Goal: Contribute content: Add original content to the website for others to see

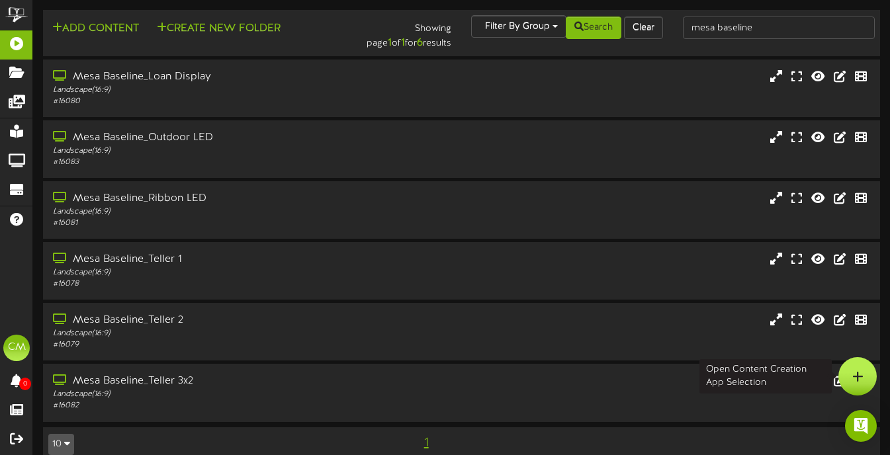
click at [847, 369] on div at bounding box center [858, 376] width 38 height 38
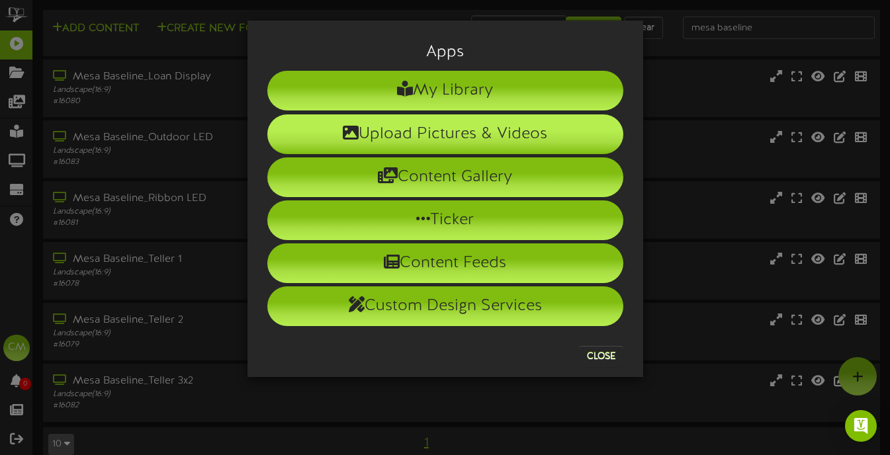
click at [527, 143] on li "Upload Pictures & Videos" at bounding box center [445, 135] width 356 height 40
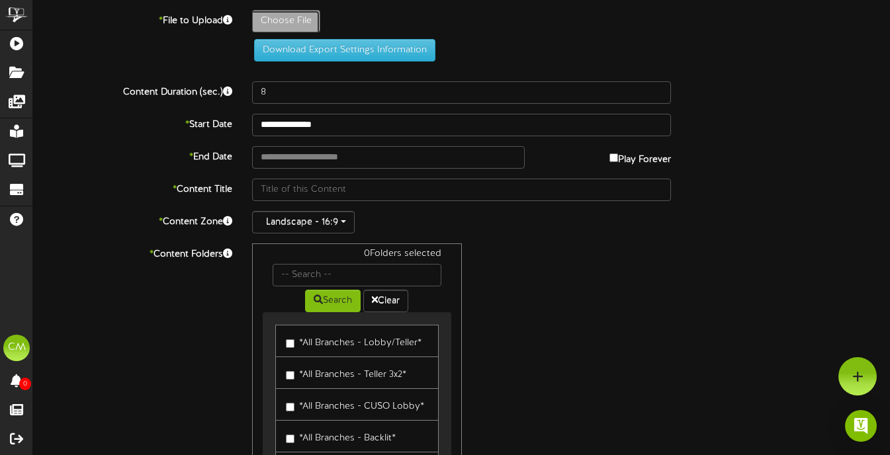
type input "**********"
type input "25-10-reverse-mortgage-seminar-payson-ut-revel-"
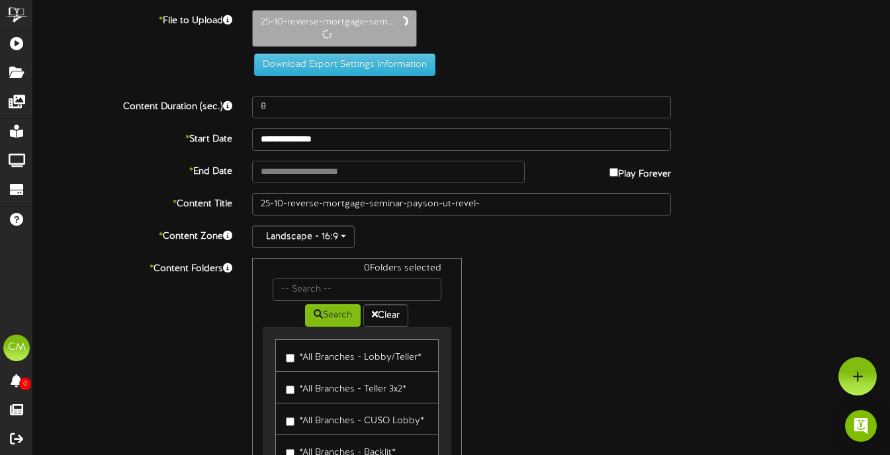
type input "13"
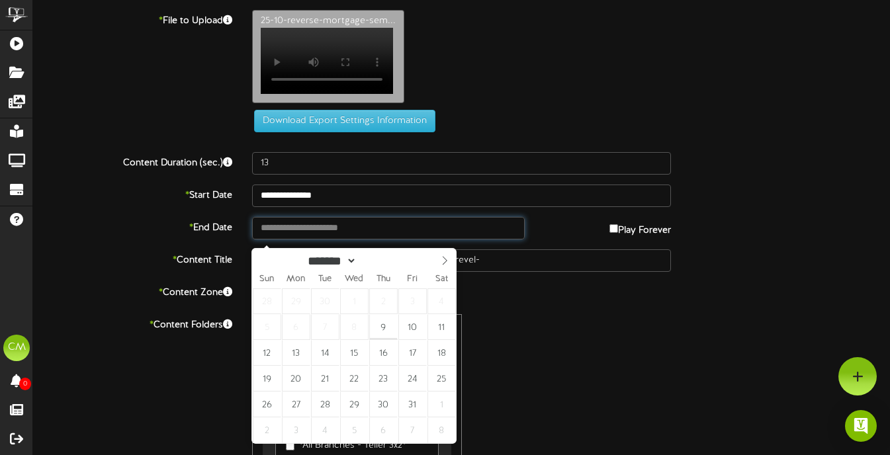
click at [319, 235] on input "text" at bounding box center [388, 228] width 273 height 23
type input "**********"
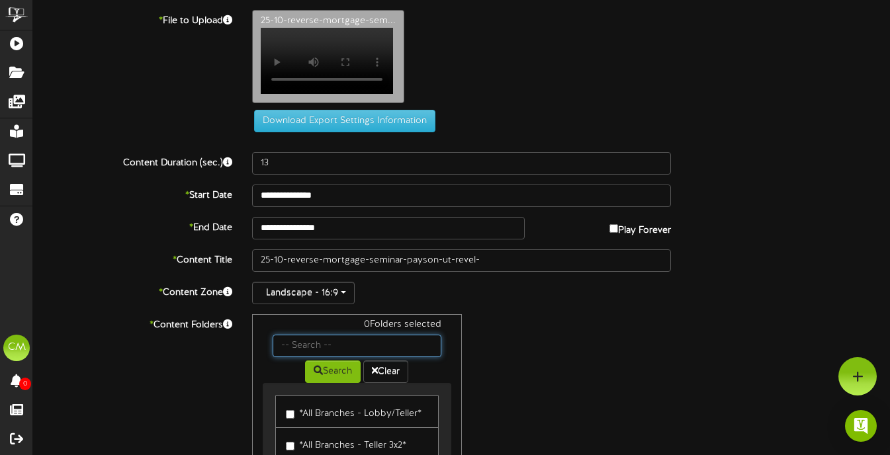
click at [341, 345] on input "text" at bounding box center [357, 346] width 168 height 23
type input "[US_STATE]"
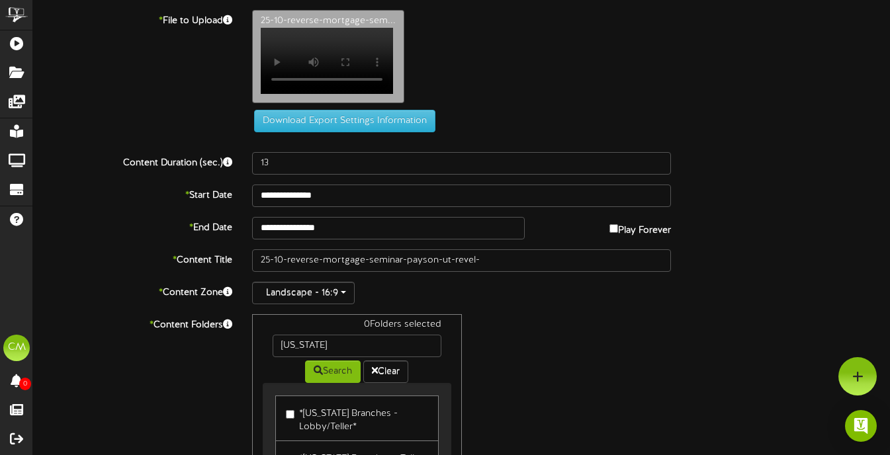
click at [506, 345] on div "0 Folders selected [US_STATE] Search Clear *[US_STATE] Branches - Lobby/Teller*…" at bounding box center [461, 440] width 439 height 252
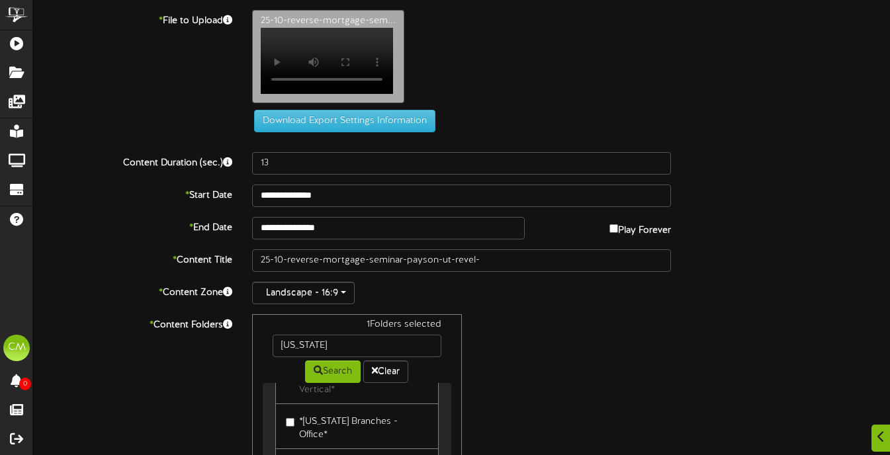
scroll to position [189, 0]
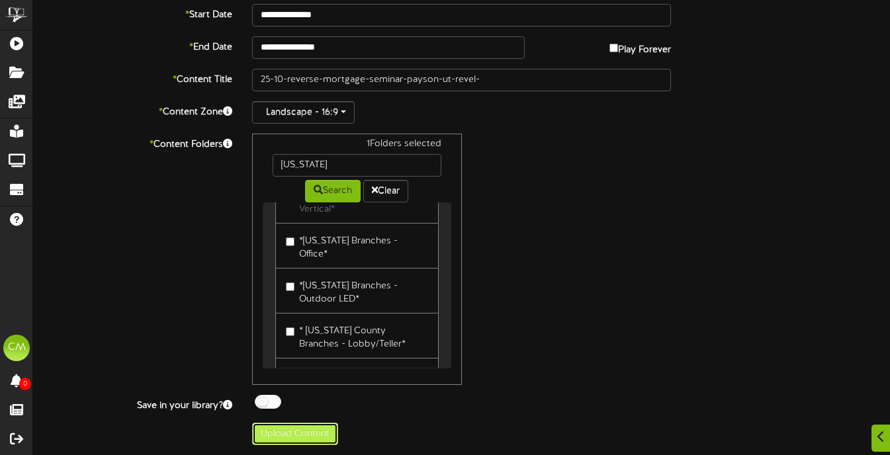
click at [287, 430] on button "Upload Content" at bounding box center [295, 434] width 86 height 23
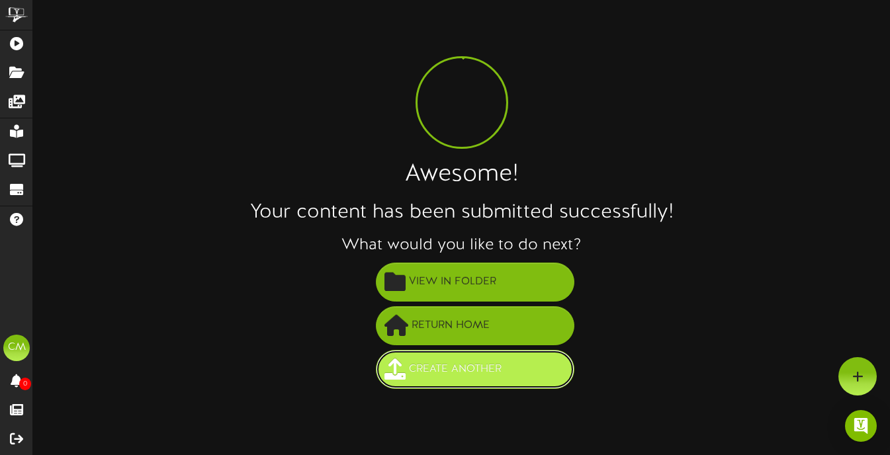
click at [454, 366] on span "Create Another" at bounding box center [455, 370] width 99 height 22
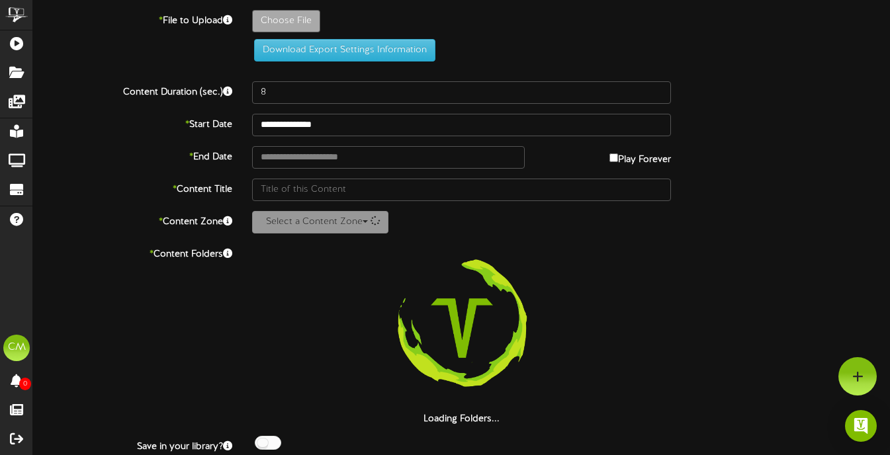
click at [302, 8] on div "**********" at bounding box center [461, 243] width 857 height 486
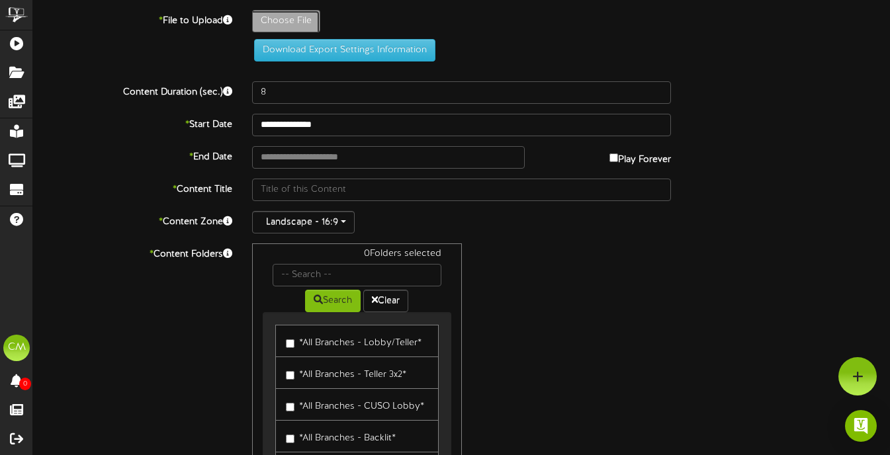
type input "**********"
type input "25-10-reverse-mortgage-seminar-payson-ut-revel-3x2_3"
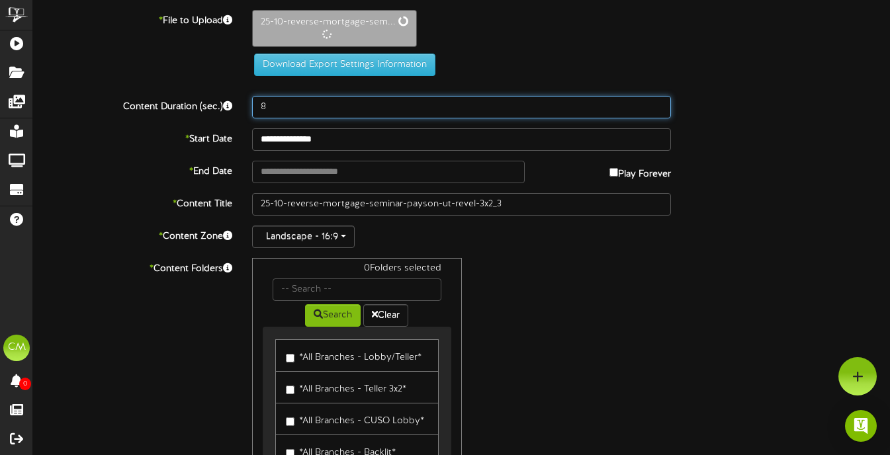
drag, startPoint x: 283, startPoint y: 106, endPoint x: 237, endPoint y: 111, distance: 46.0
click at [237, 111] on div "Content Duration (sec.) 8" at bounding box center [461, 107] width 877 height 23
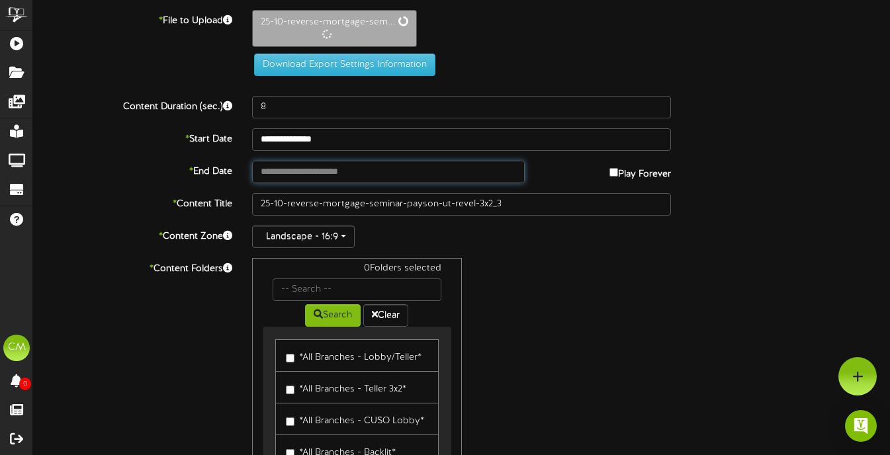
click at [302, 164] on input "text" at bounding box center [388, 172] width 273 height 23
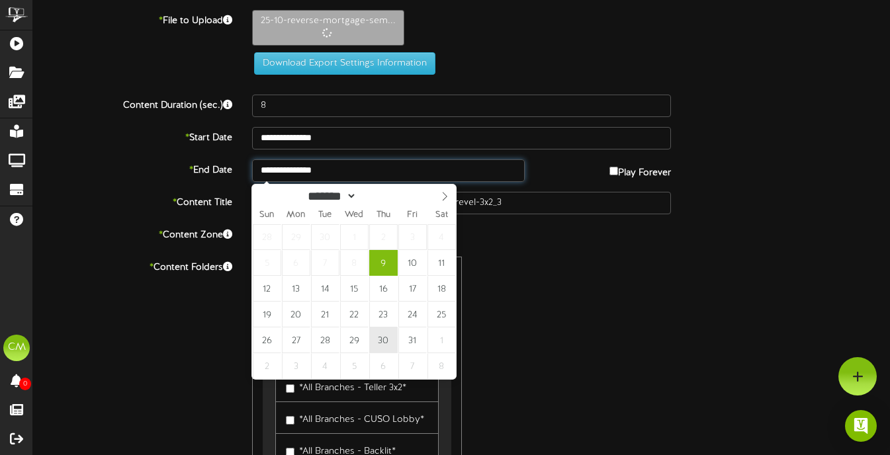
type input "**********"
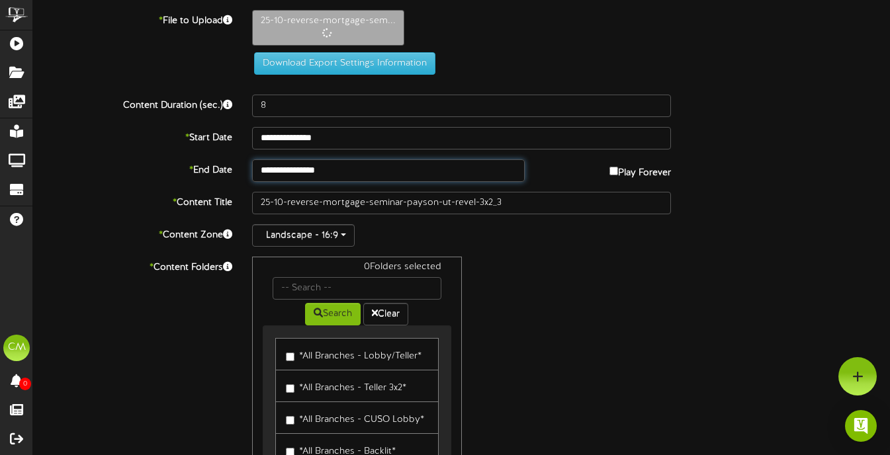
type input "15"
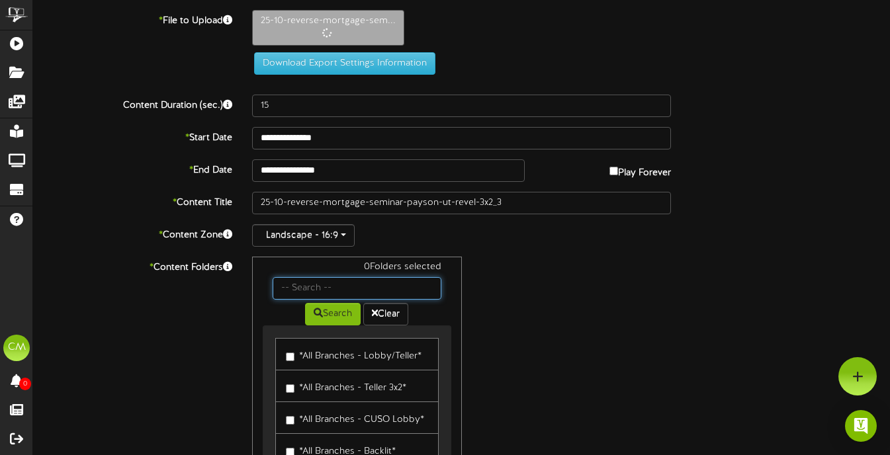
click at [384, 295] on input "text" at bounding box center [357, 288] width 168 height 23
type input "[US_STATE]"
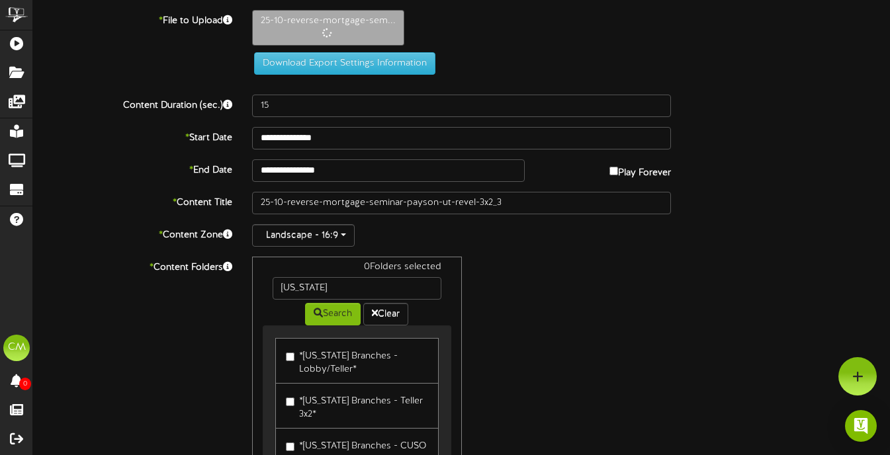
click at [498, 289] on div "0 Folders selected [US_STATE] Search Clear *[US_STATE] Branches - Lobby/Teller*…" at bounding box center [461, 383] width 439 height 252
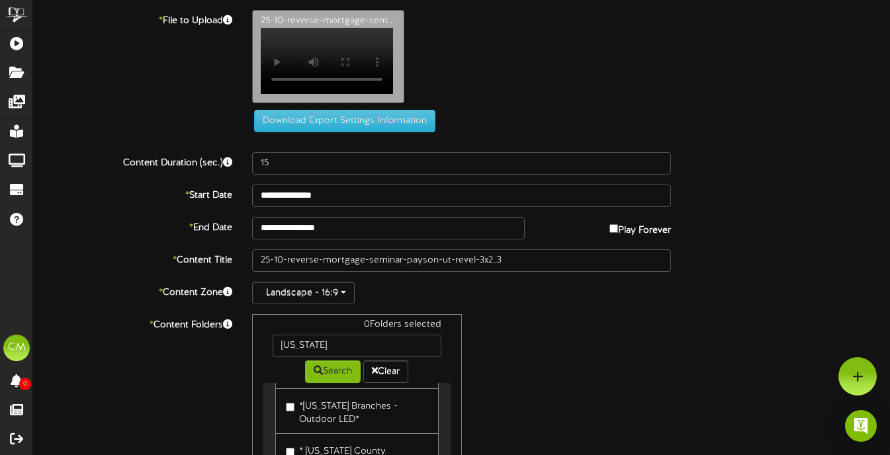
scroll to position [280, 0]
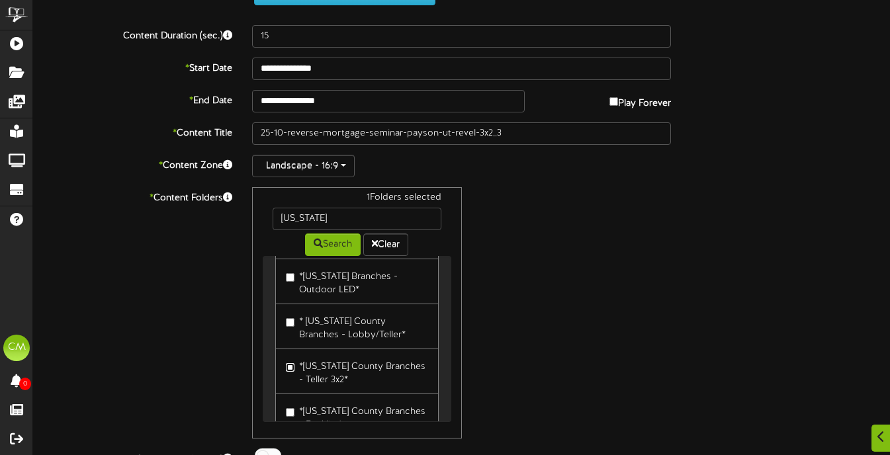
scroll to position [164, 0]
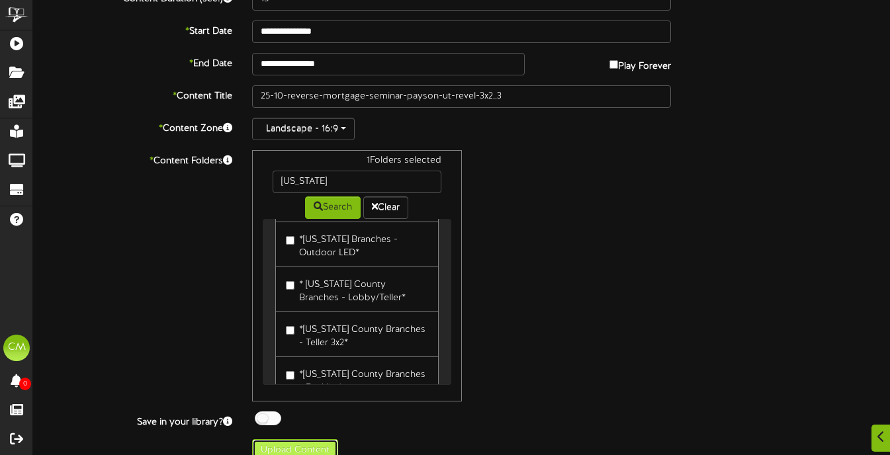
click at [295, 439] on button "Upload Content" at bounding box center [295, 450] width 86 height 23
